Goal: Task Accomplishment & Management: Manage account settings

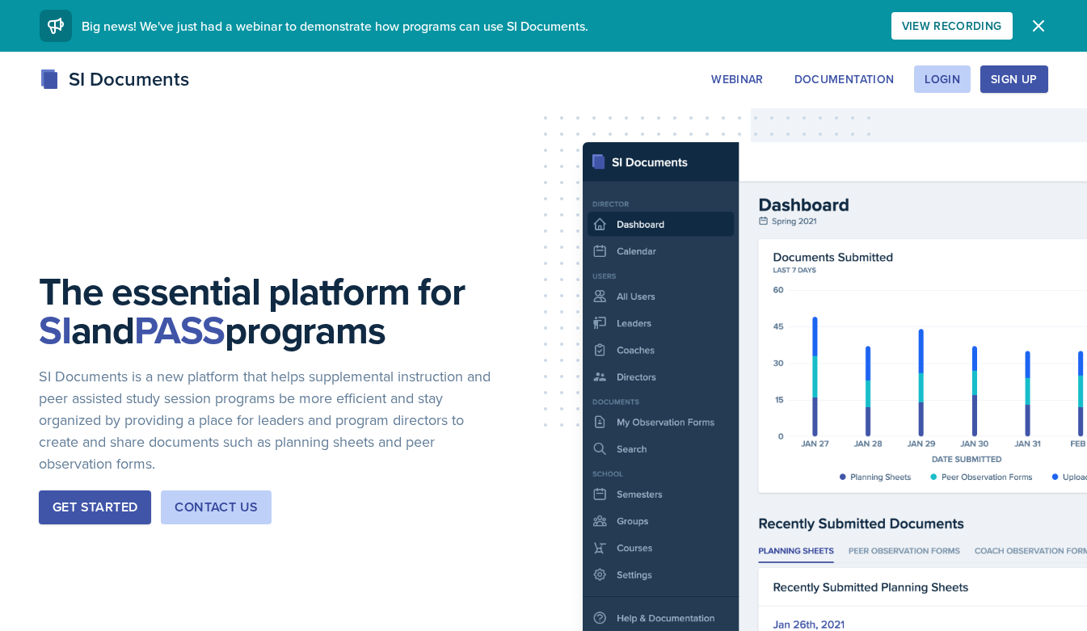
click at [572, 121] on div "SI Documents Webinar Documentation Login Sign Up Sign Up Login Documentation We…" at bounding box center [543, 97] width 1087 height 65
click at [959, 76] on div "Login" at bounding box center [943, 79] width 36 height 13
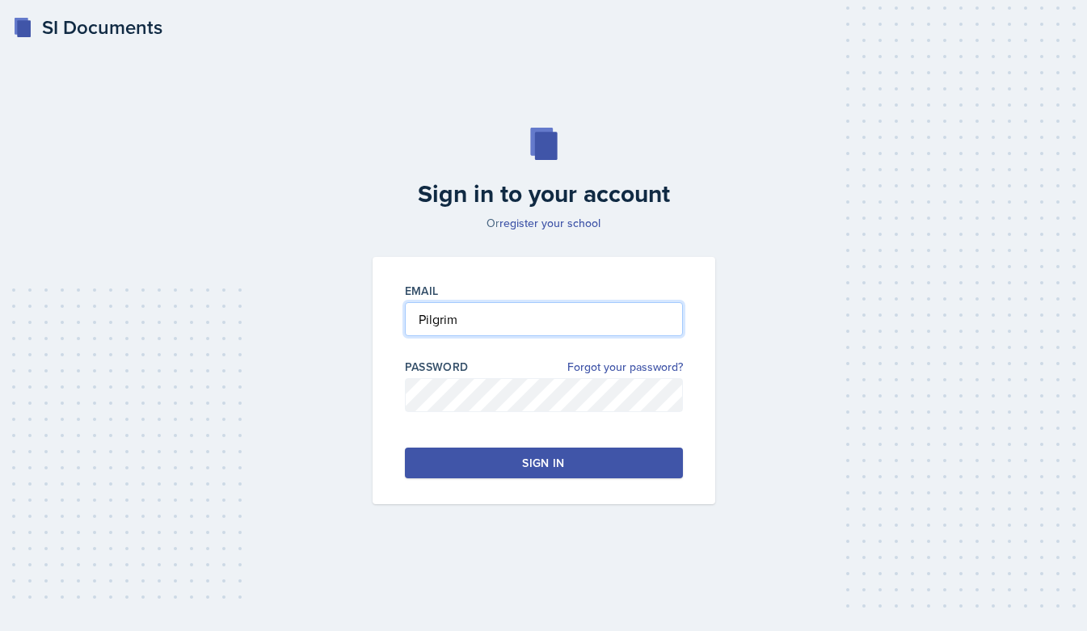
click at [545, 317] on input "Pilgrim" at bounding box center [544, 319] width 278 height 34
type input "[EMAIL_ADDRESS][DOMAIN_NAME]"
click at [492, 459] on button "Sign in" at bounding box center [544, 463] width 278 height 31
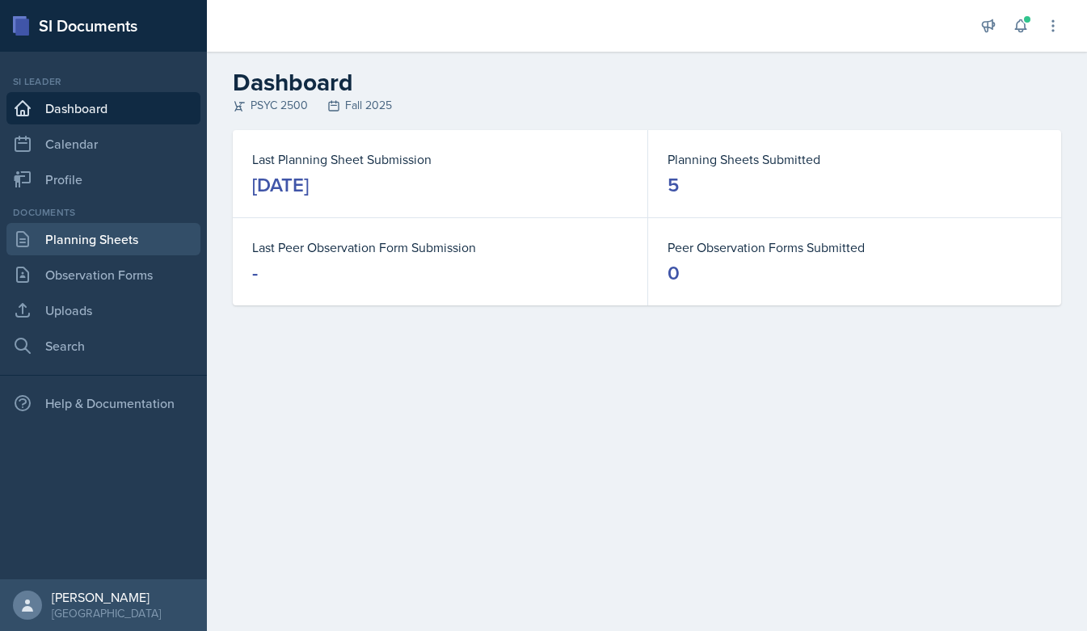
click at [110, 246] on link "Planning Sheets" at bounding box center [103, 239] width 194 height 32
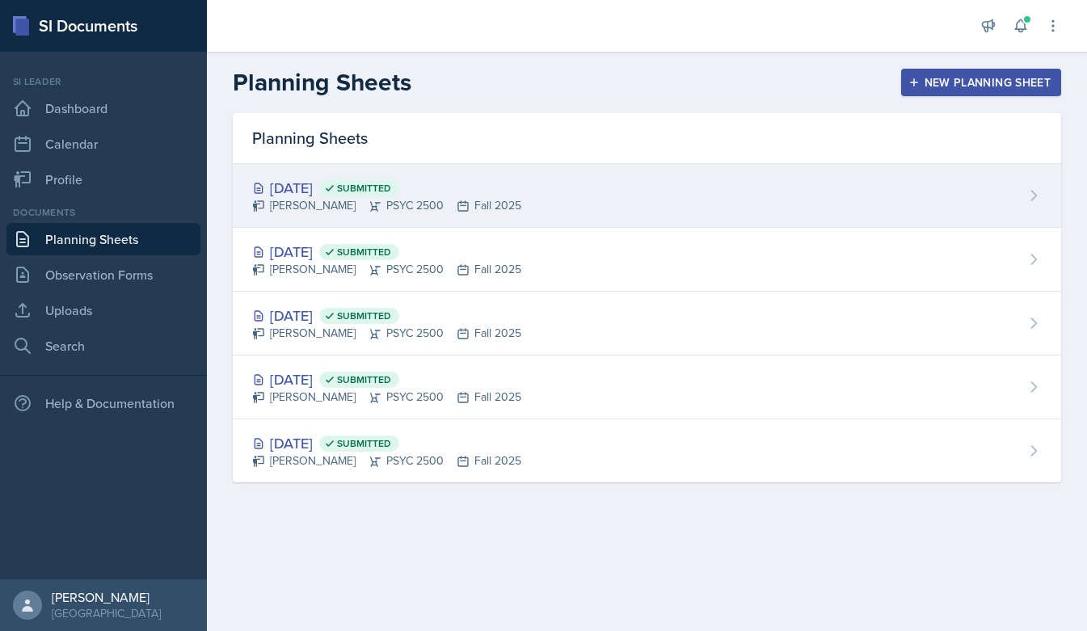
click at [499, 202] on div "[PERSON_NAME] PSYC 2500 Fall 2025" at bounding box center [386, 205] width 269 height 17
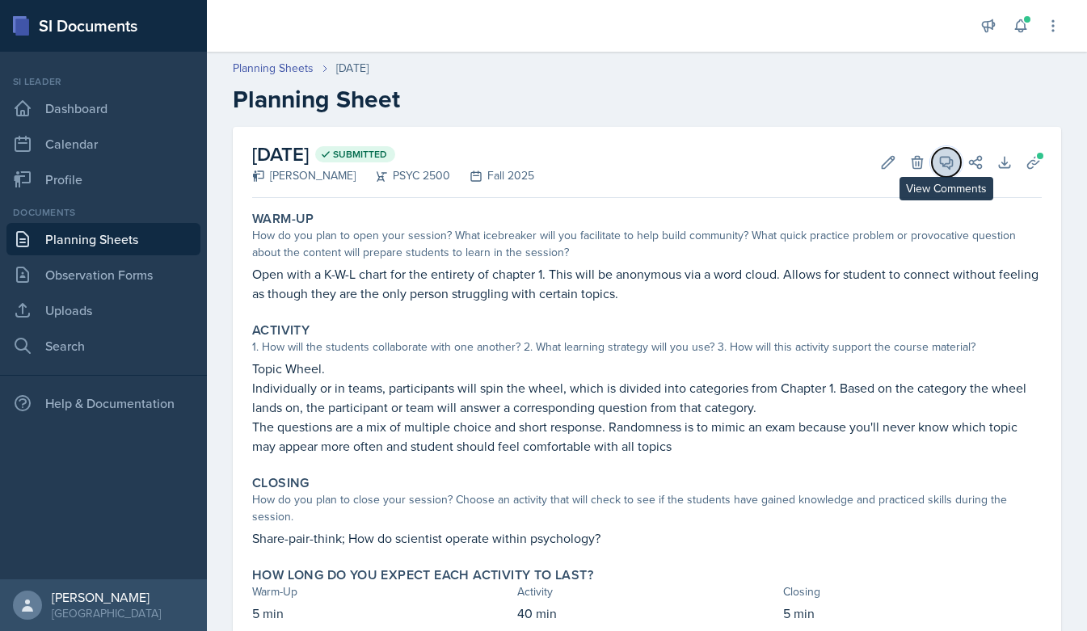
click at [951, 164] on icon at bounding box center [946, 162] width 16 height 16
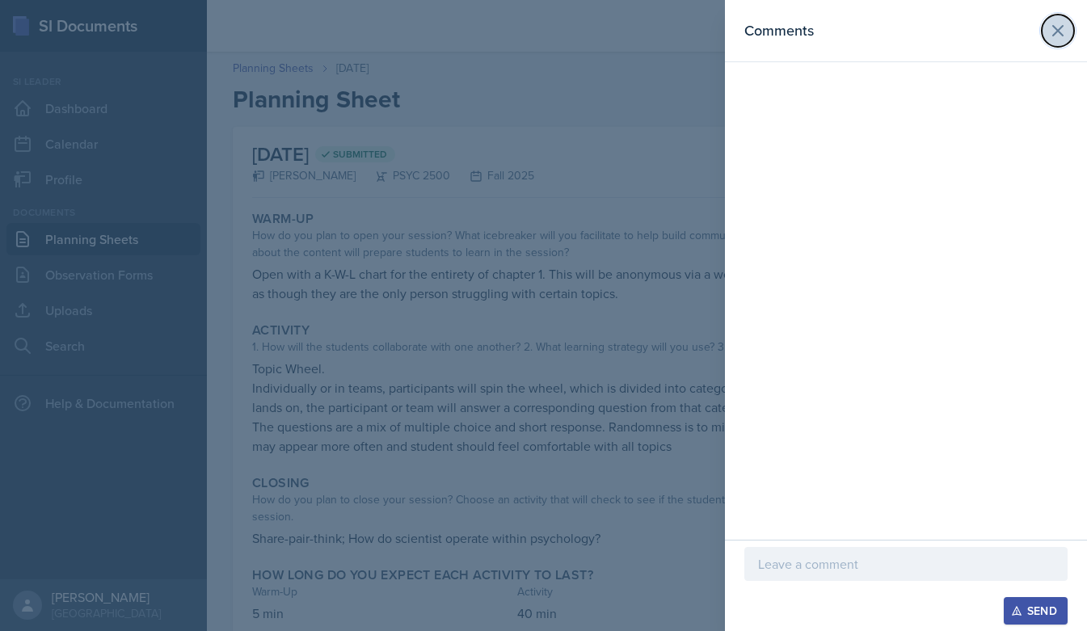
click at [1068, 31] on button at bounding box center [1058, 31] width 32 height 32
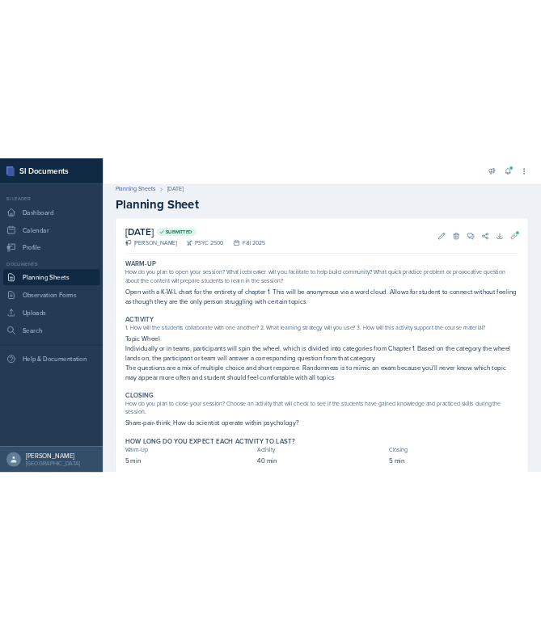
scroll to position [14, 0]
